Goal: Check status: Check status

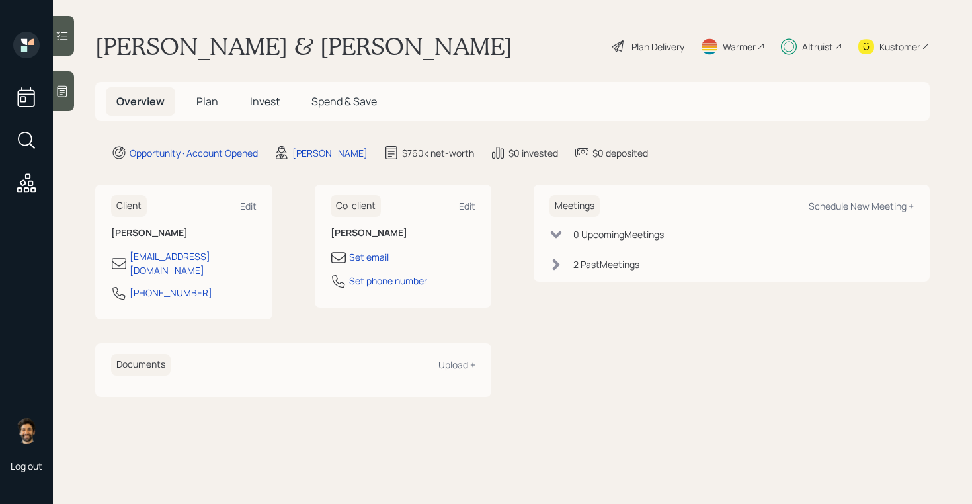
click at [254, 108] on span "Invest" at bounding box center [265, 101] width 30 height 15
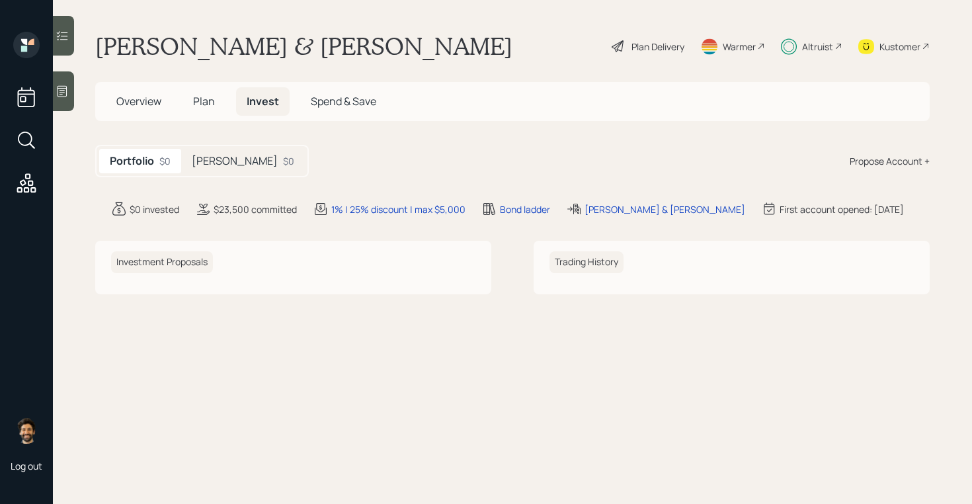
click at [209, 165] on h5 "[PERSON_NAME]" at bounding box center [235, 161] width 86 height 13
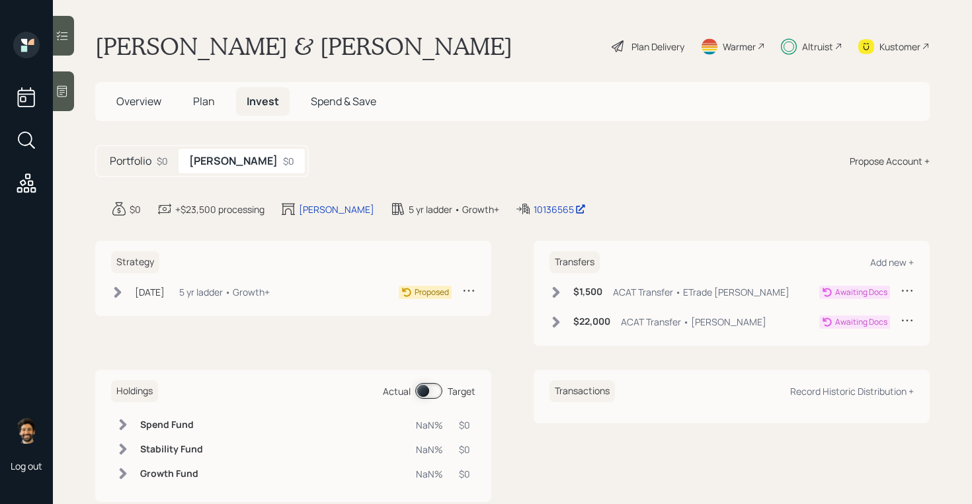
click at [551, 329] on div "$22,000 ACAT Transfer • [PERSON_NAME]" at bounding box center [657, 321] width 217 height 17
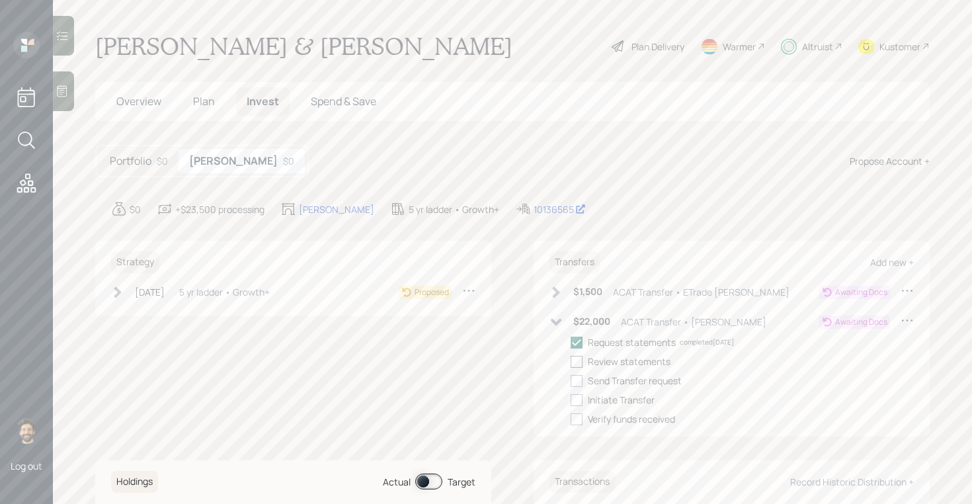
click at [572, 360] on div at bounding box center [576, 362] width 12 height 12
click at [570, 361] on input "checkbox" at bounding box center [570, 361] width 1 height 1
checkbox input "true"
